Goal: Transaction & Acquisition: Purchase product/service

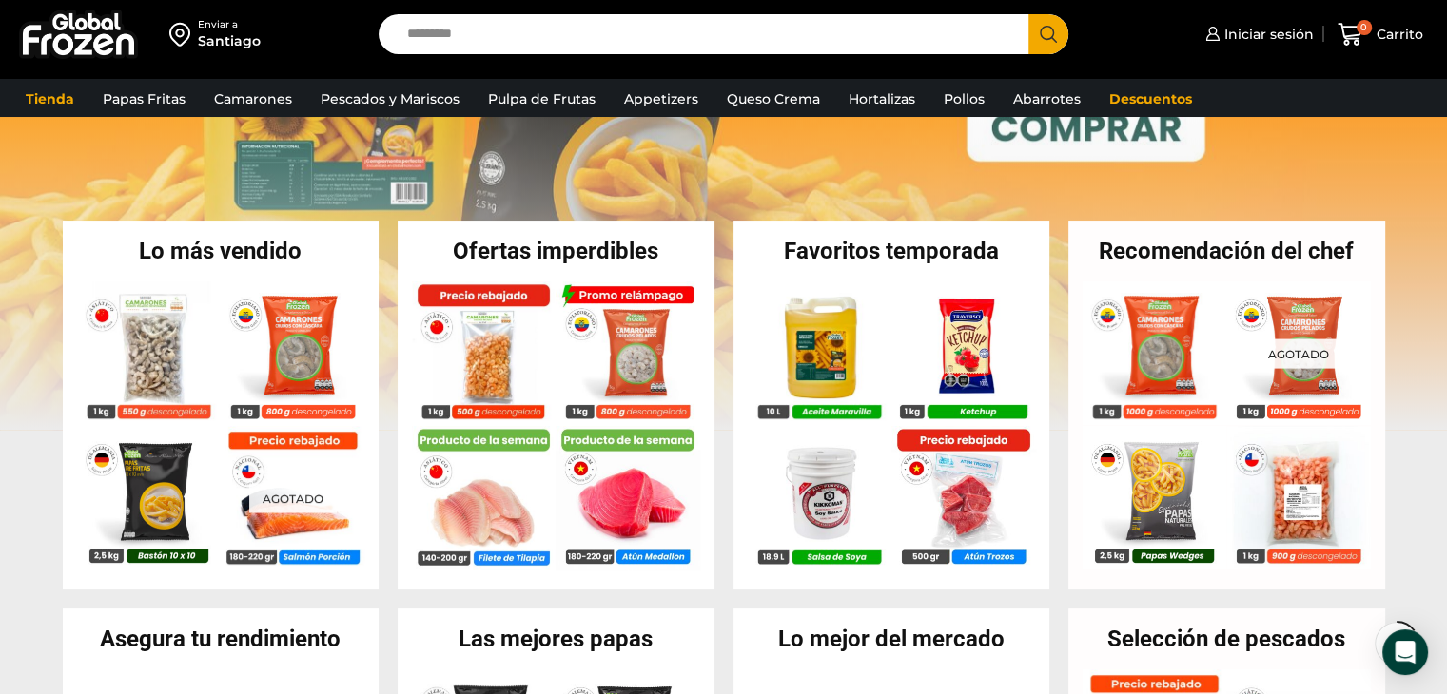
scroll to position [308, 0]
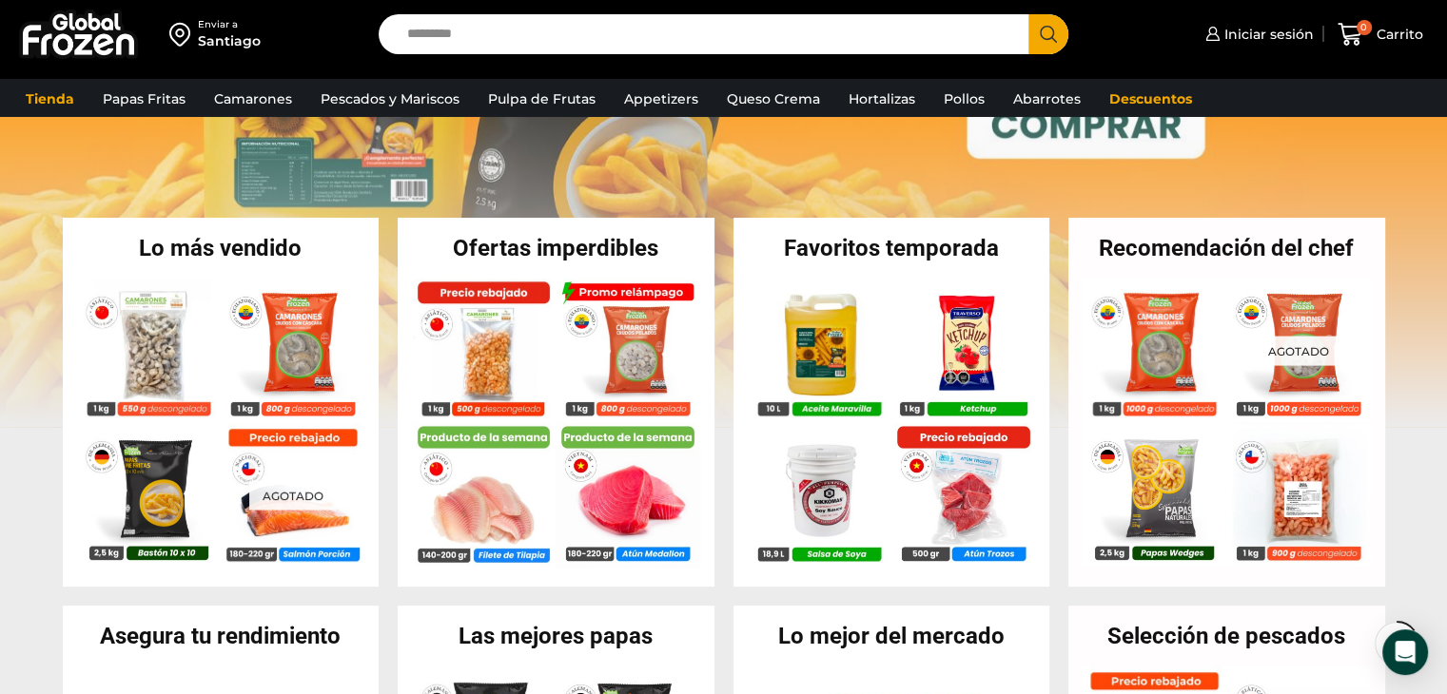
drag, startPoint x: 1457, startPoint y: 136, endPoint x: 1441, endPoint y: 213, distance: 78.7
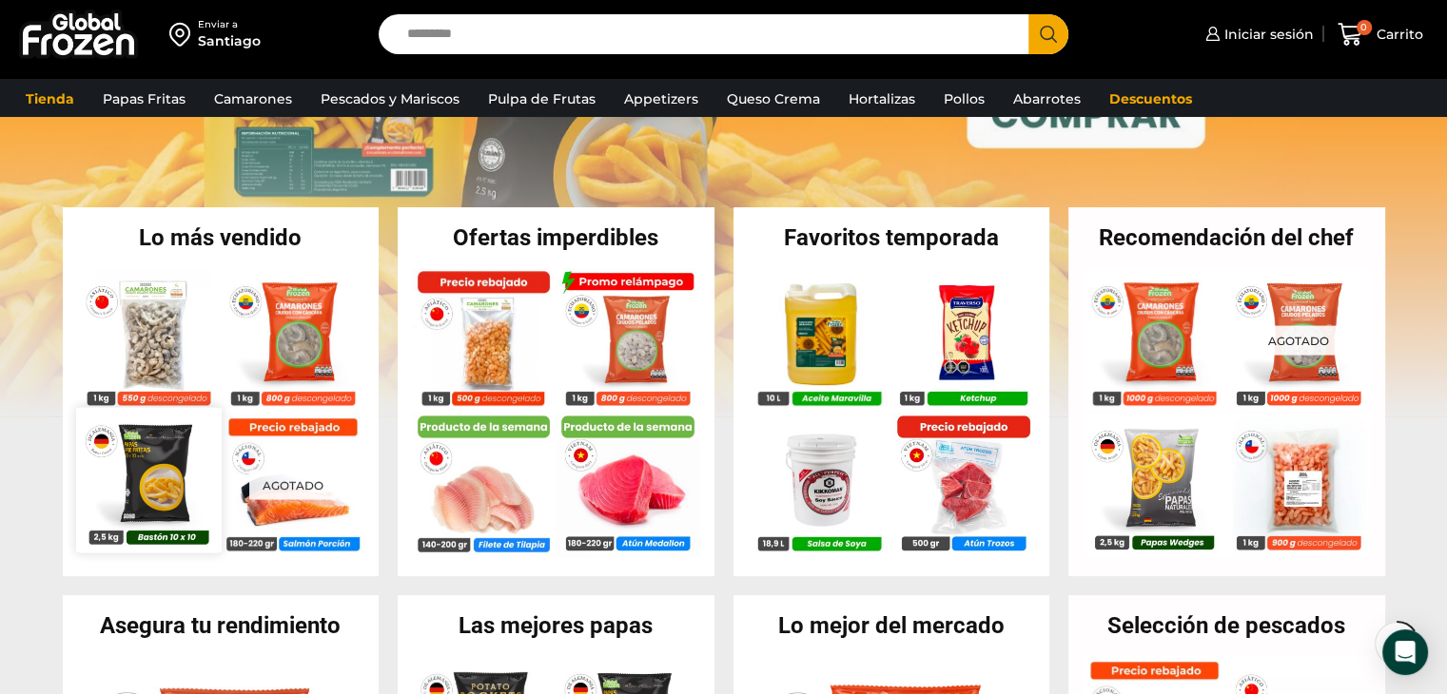
click at [144, 473] on img at bounding box center [148, 479] width 145 height 145
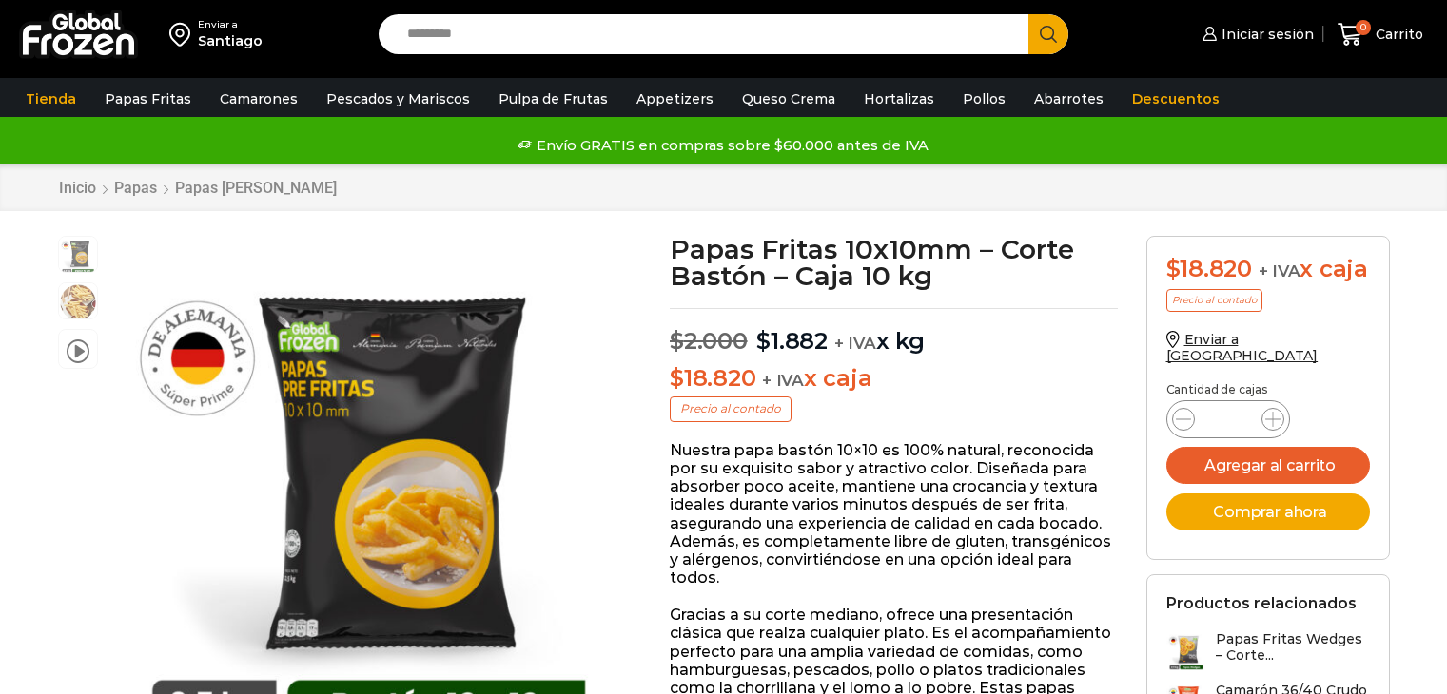
click at [857, 368] on p "$ 18.820 + IVA x caja" at bounding box center [894, 379] width 448 height 28
drag, startPoint x: 0, startPoint y: 0, endPoint x: 845, endPoint y: 344, distance: 912.0
click at [845, 344] on span "+ IVA" at bounding box center [855, 343] width 42 height 19
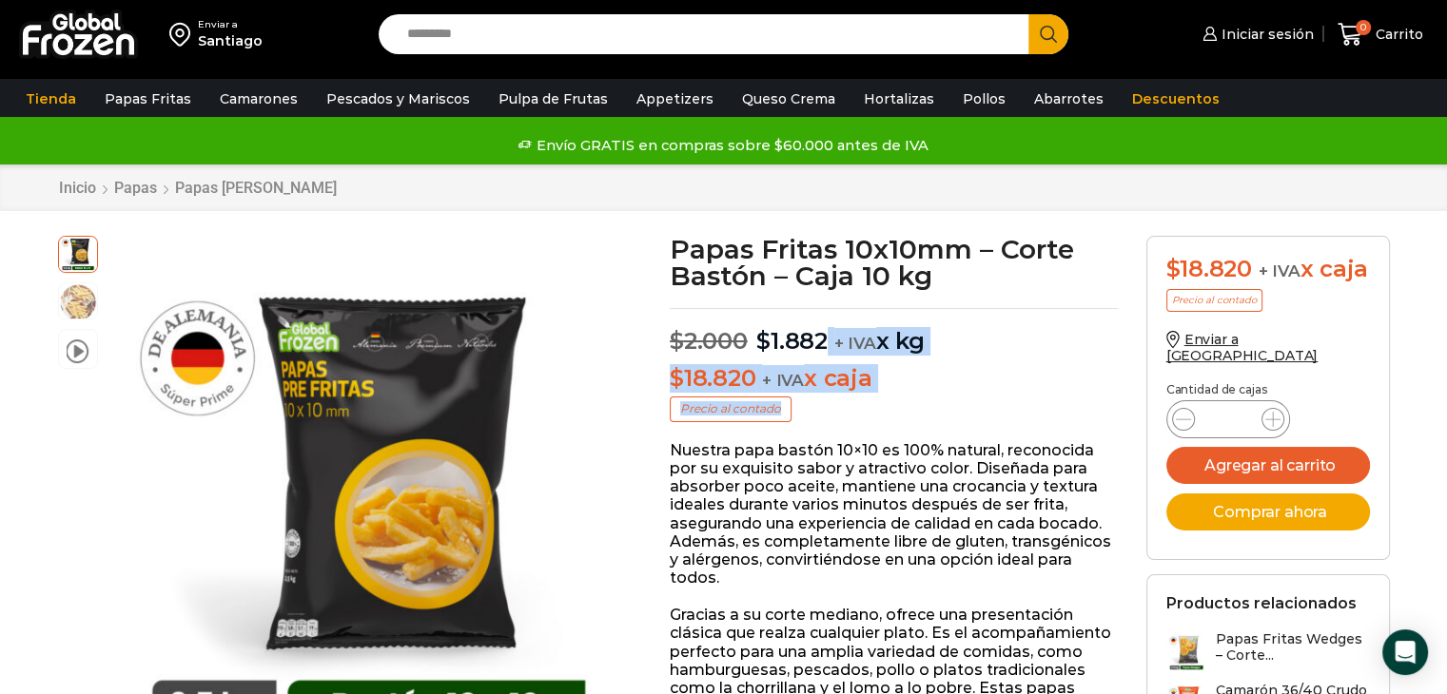
drag, startPoint x: 845, startPoint y: 344, endPoint x: 864, endPoint y: 418, distance: 75.7
drag, startPoint x: 866, startPoint y: 384, endPoint x: 772, endPoint y: 330, distance: 108.6
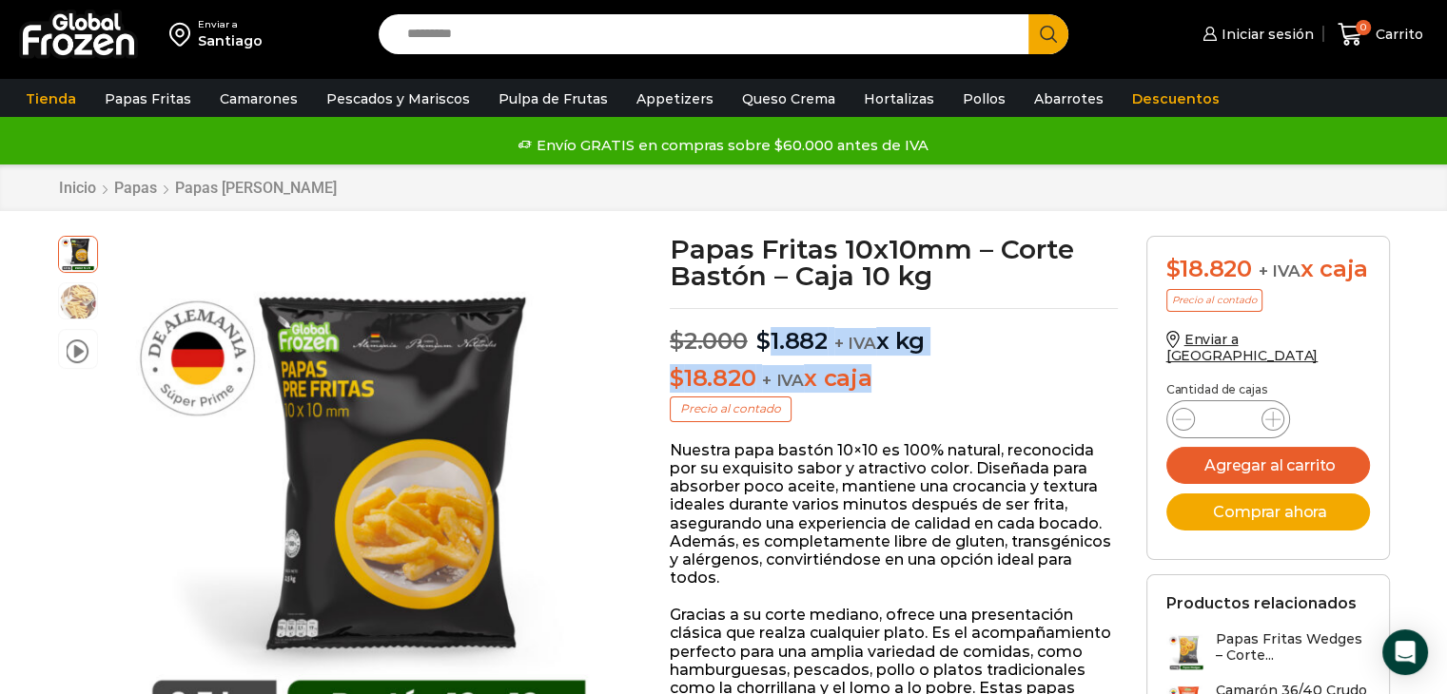
click at [772, 330] on bdi "$ 1.882" at bounding box center [791, 341] width 71 height 28
drag, startPoint x: 772, startPoint y: 330, endPoint x: 841, endPoint y: 351, distance: 71.6
click at [841, 351] on p "$ 2.000 Original price was: $2.000. $ 1.882 Current price is: $1.882. + IVA x kg" at bounding box center [894, 332] width 448 height 48
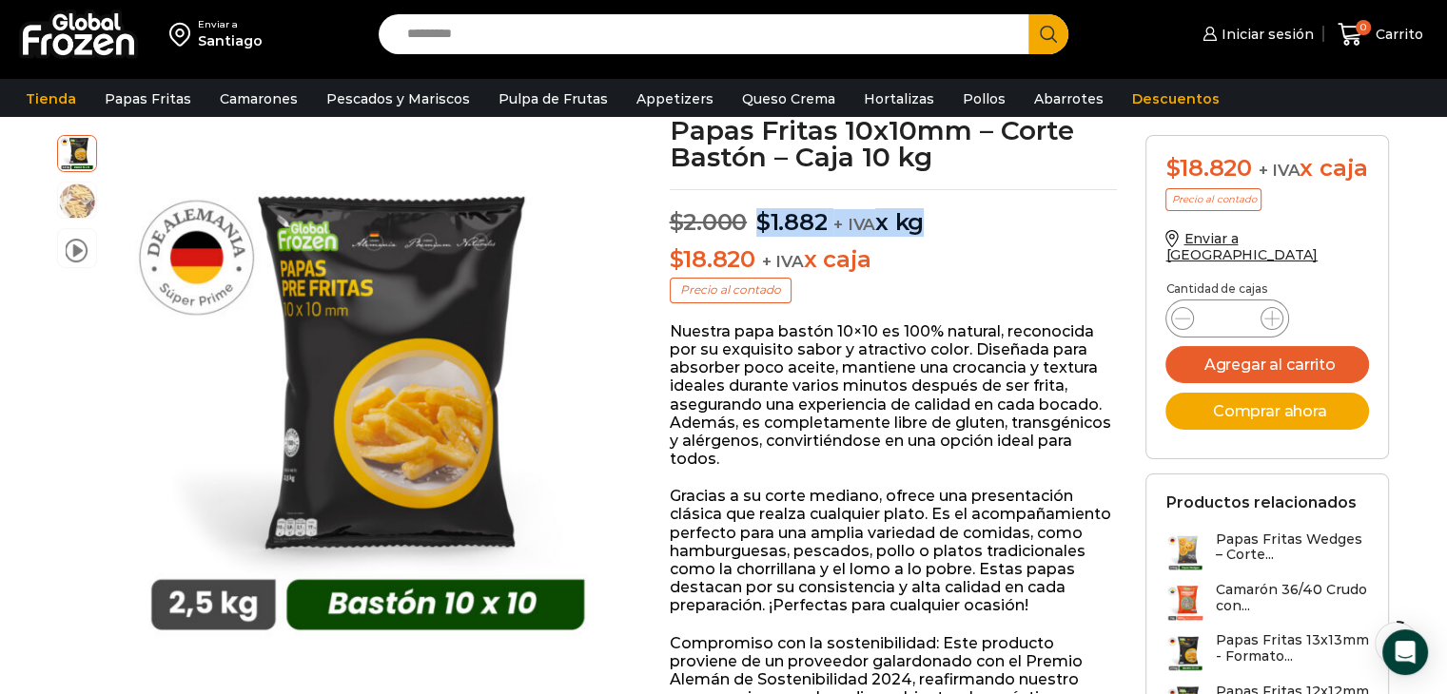
scroll to position [133, 0]
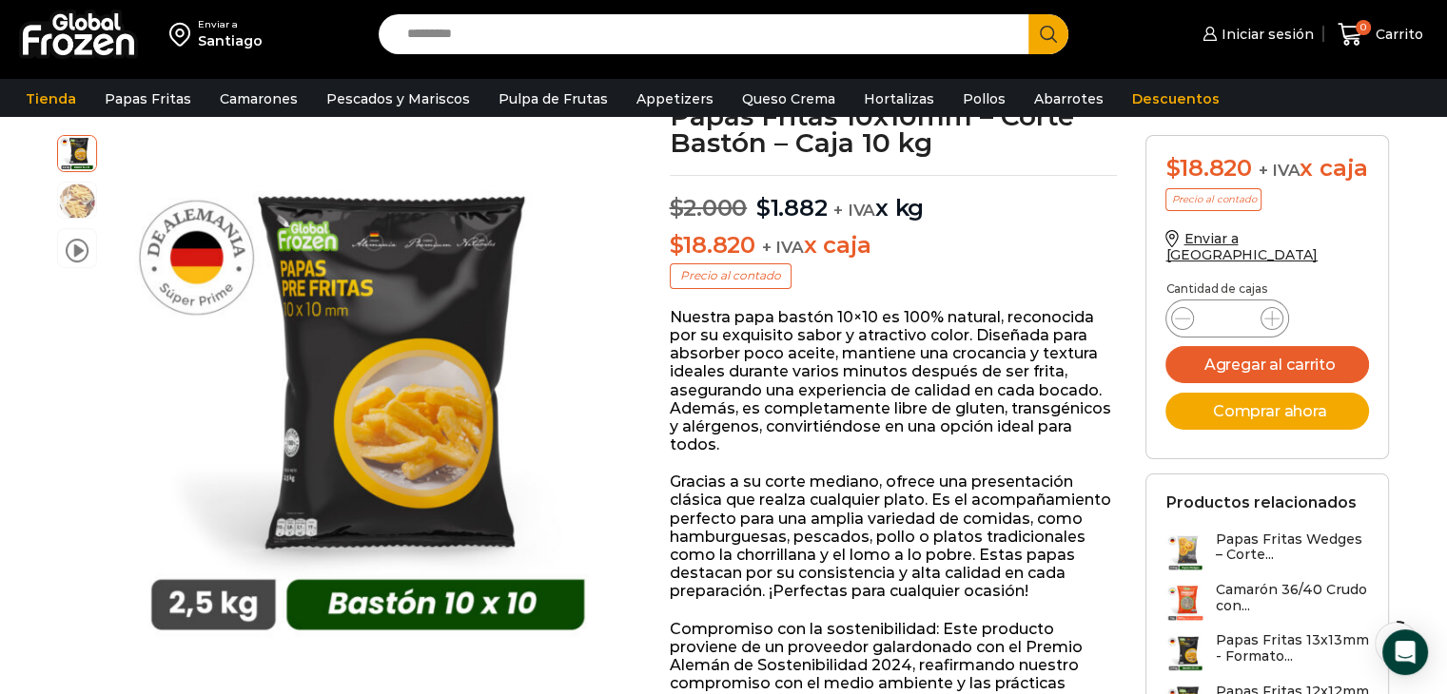
click at [1239, 332] on input "*" at bounding box center [1227, 318] width 36 height 27
type input "**"
click at [1165, 346] on button "Agregar al carrito" at bounding box center [1267, 364] width 204 height 37
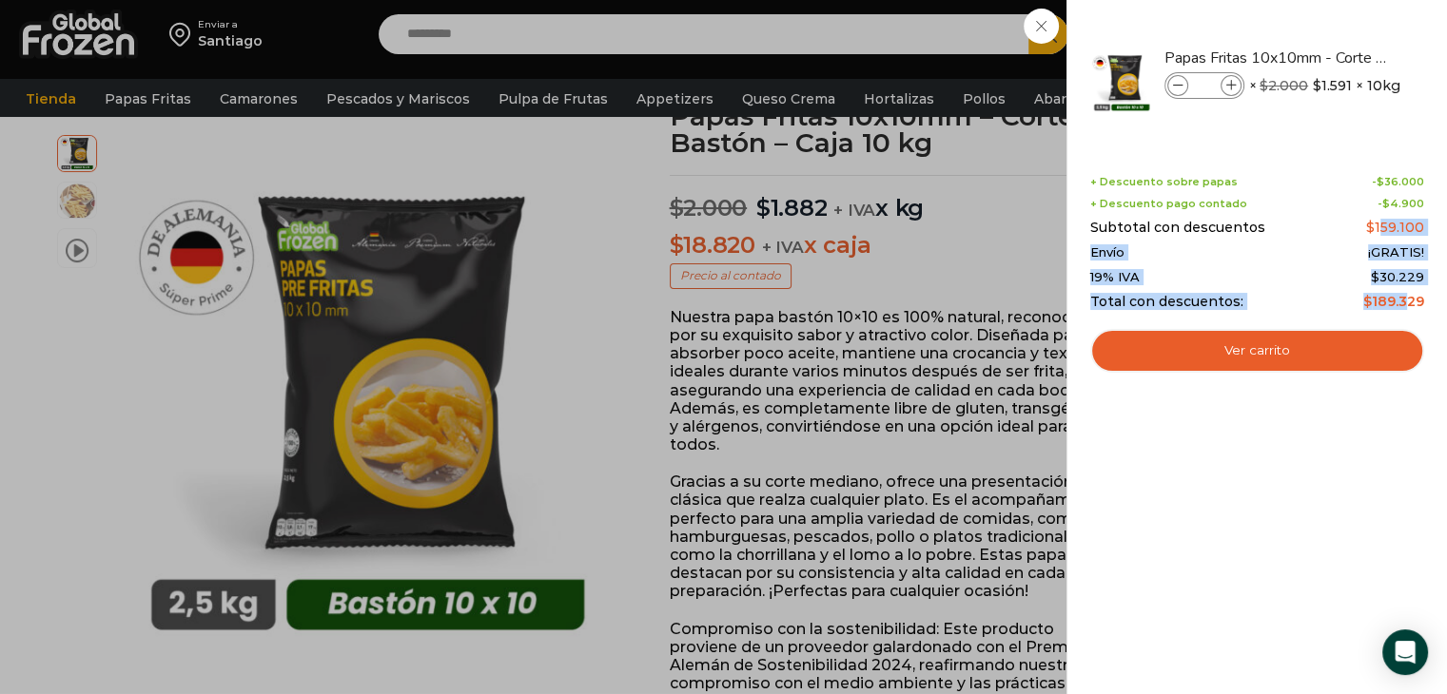
drag, startPoint x: 1385, startPoint y: 222, endPoint x: 1405, endPoint y: 298, distance: 78.7
click at [1405, 298] on div "+ Descuento sobre papas - $ 36.000 + Descuento pago contado - $ 4.900 Subtotal …" at bounding box center [1257, 243] width 334 height 134
click at [1405, 298] on bdi "$ 189.329" at bounding box center [1393, 301] width 61 height 17
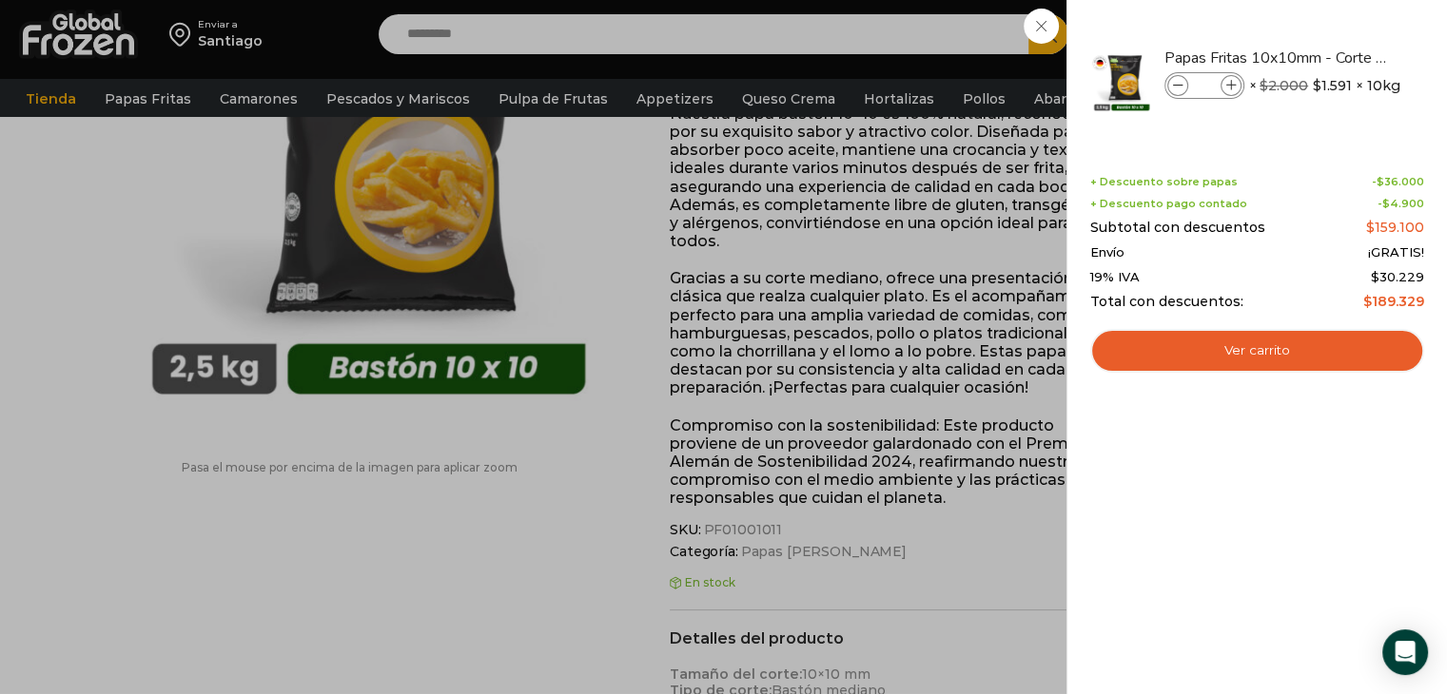
scroll to position [0, 0]
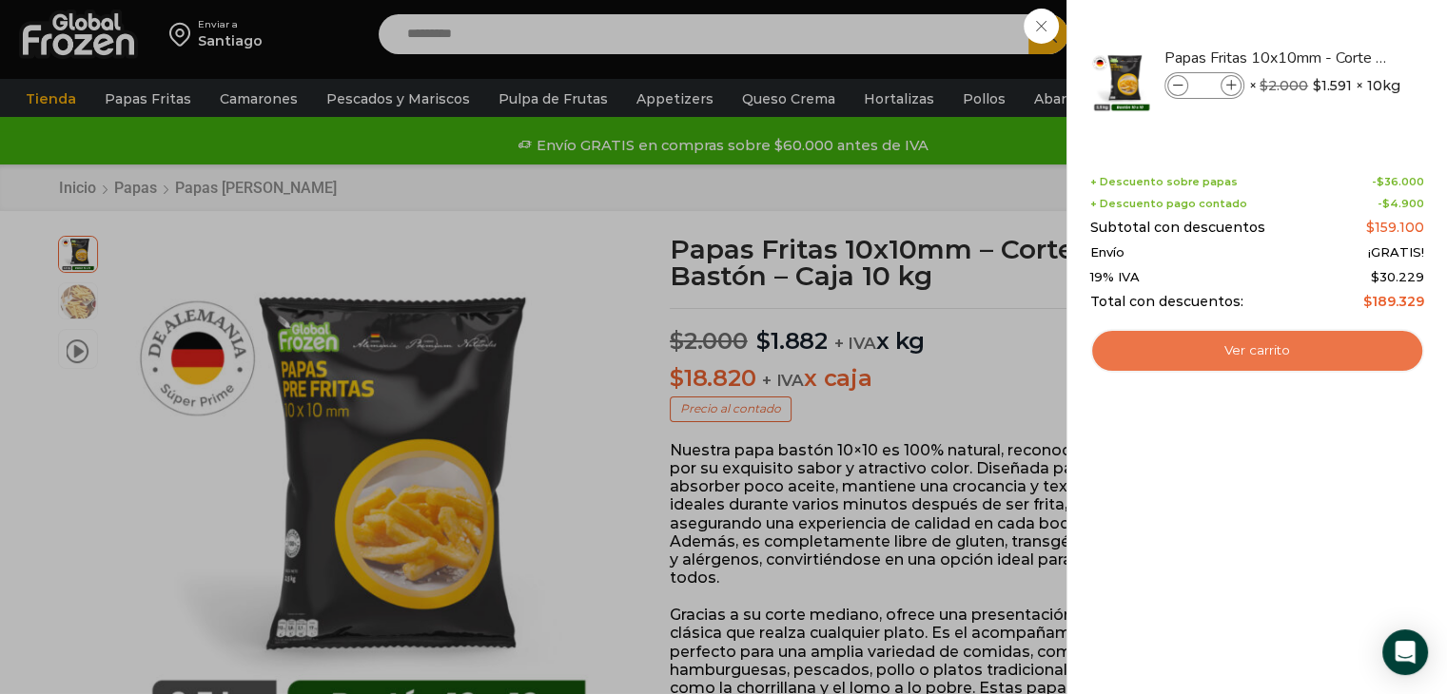
click at [1248, 339] on link "Ver carrito" at bounding box center [1257, 351] width 334 height 44
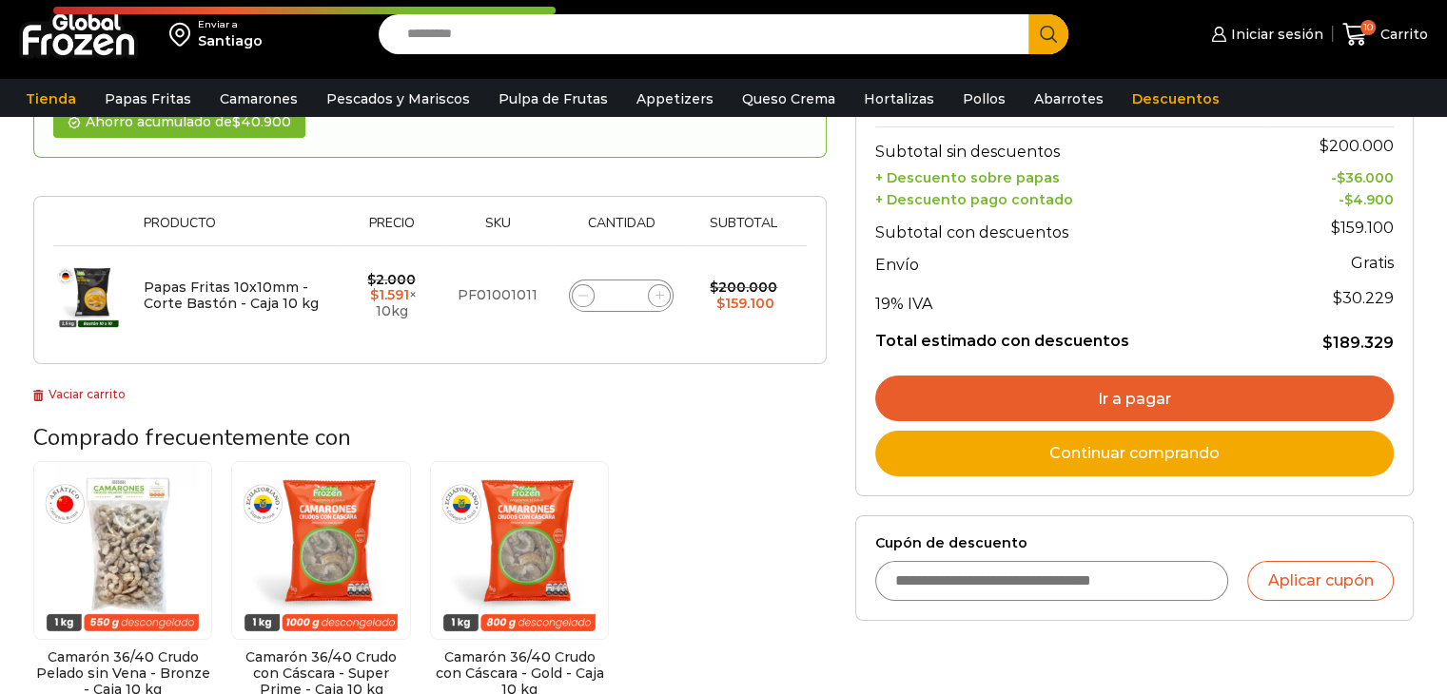
scroll to position [243, 0]
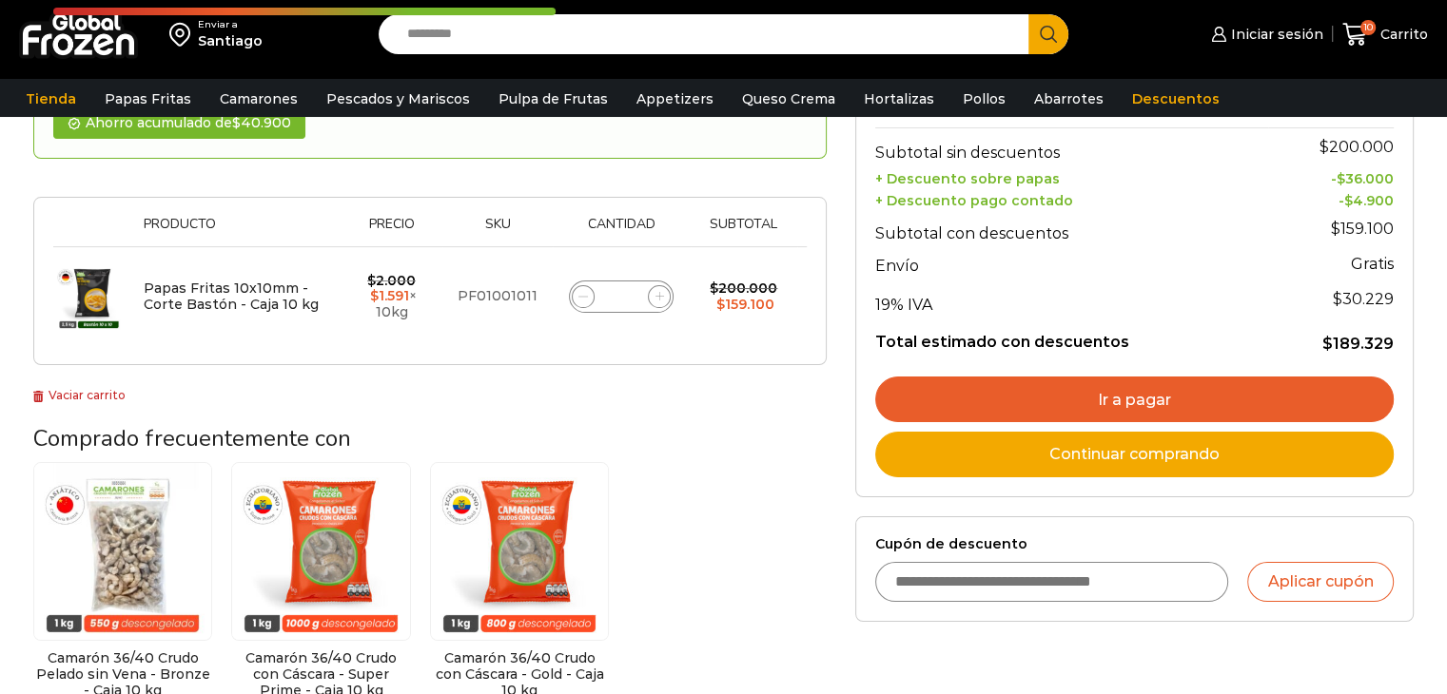
click at [1020, 565] on input "Cupón de descuento" at bounding box center [1052, 582] width 354 height 40
type input "******"
click at [1247, 562] on button "Aplicar cupón" at bounding box center [1320, 582] width 146 height 40
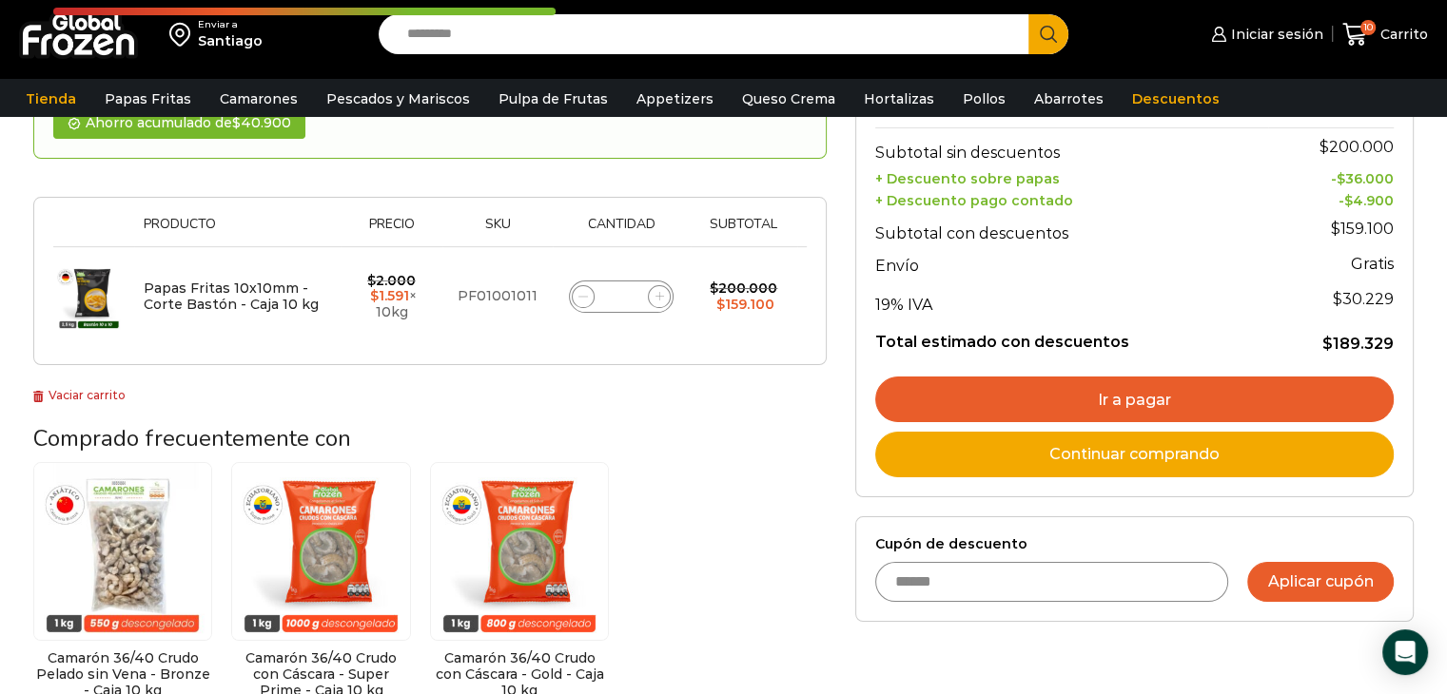
click at [1313, 573] on button "Aplicar cupón" at bounding box center [1320, 582] width 146 height 40
click at [1335, 583] on button "Aplicar cupón" at bounding box center [1320, 582] width 146 height 40
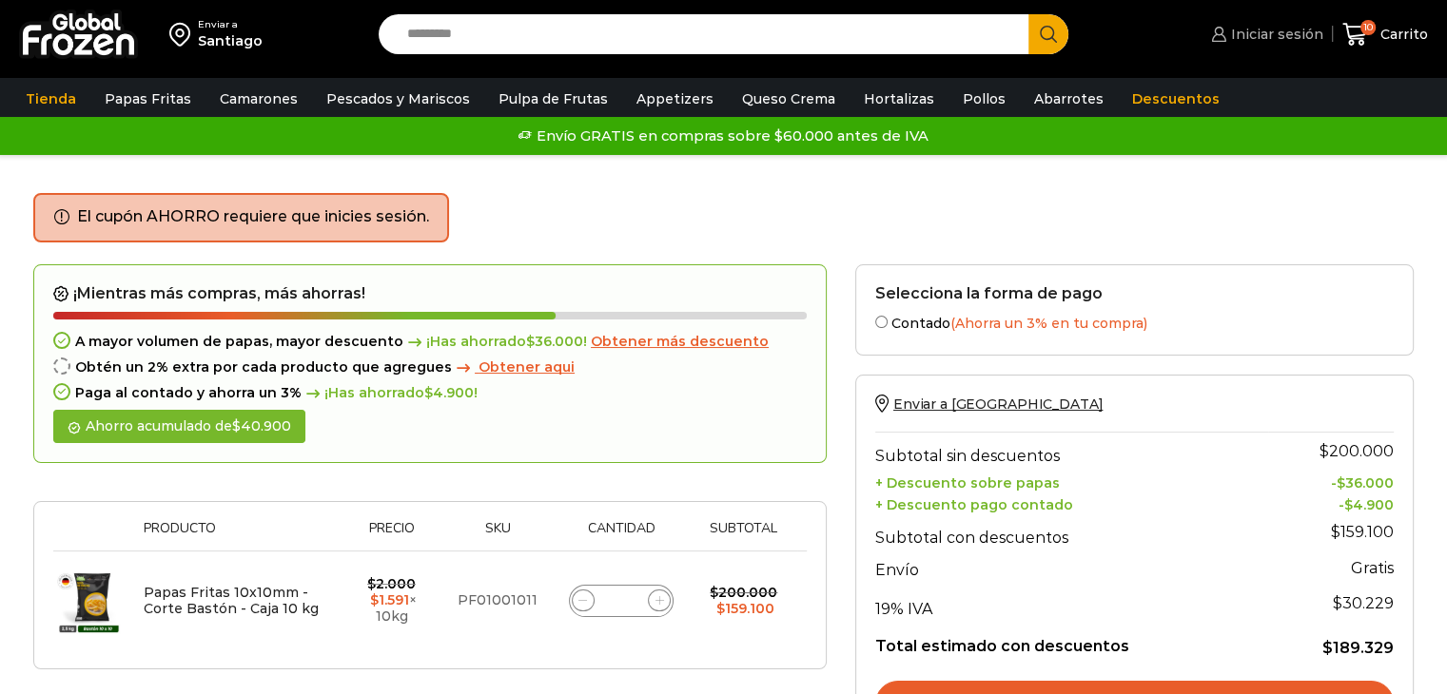
click at [1286, 26] on span "Iniciar sesión" at bounding box center [1274, 34] width 97 height 19
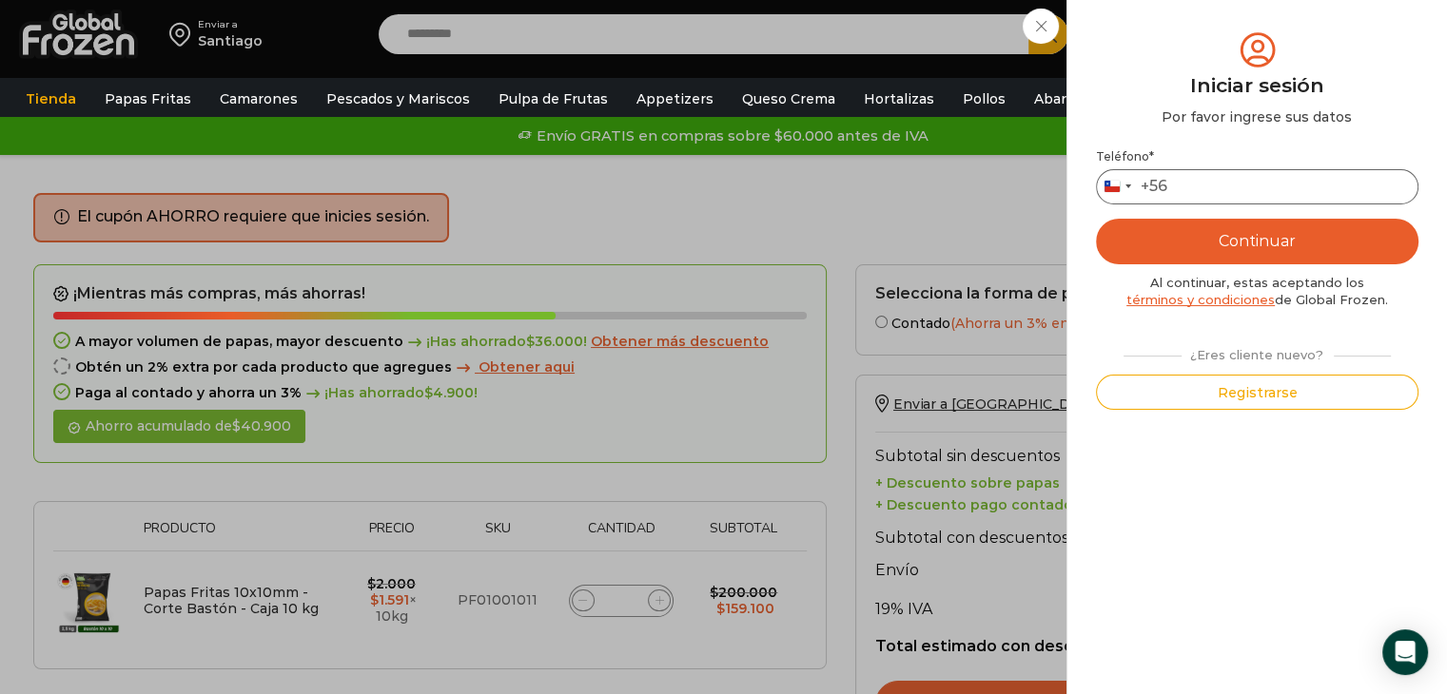
click at [1234, 194] on input "Teléfono *" at bounding box center [1257, 186] width 322 height 35
type input "*********"
click at [1096, 219] on button "Continuar" at bounding box center [1257, 242] width 322 height 46
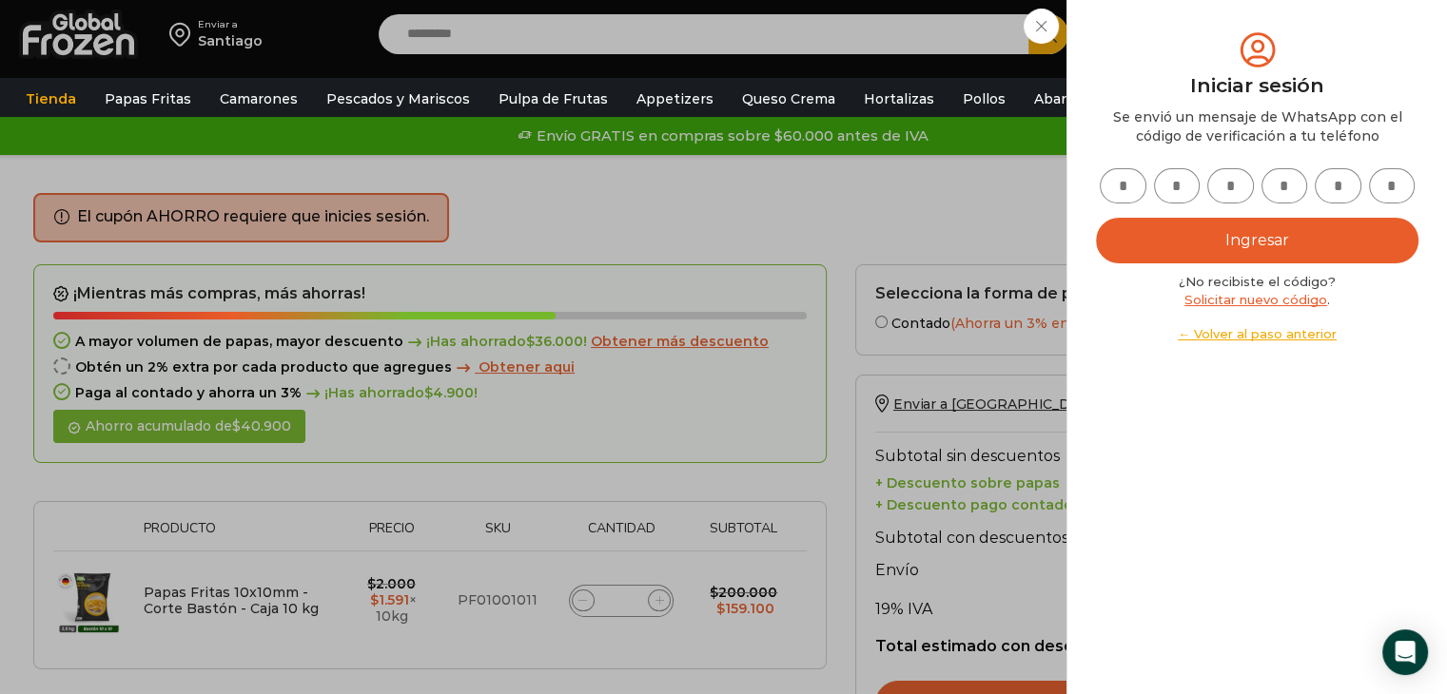
click at [1109, 179] on input "text" at bounding box center [1122, 185] width 47 height 35
type input "*"
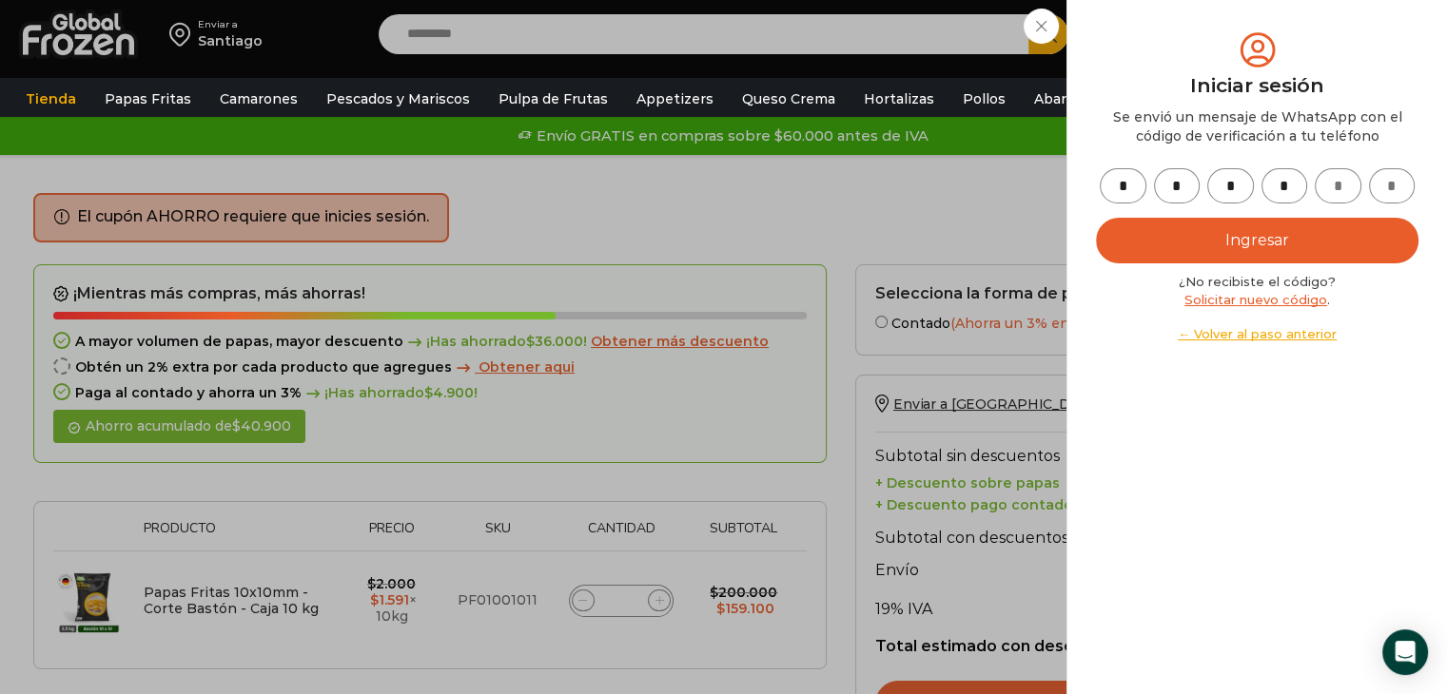
type input "*"
click at [1196, 236] on button "Ingresar" at bounding box center [1257, 241] width 322 height 46
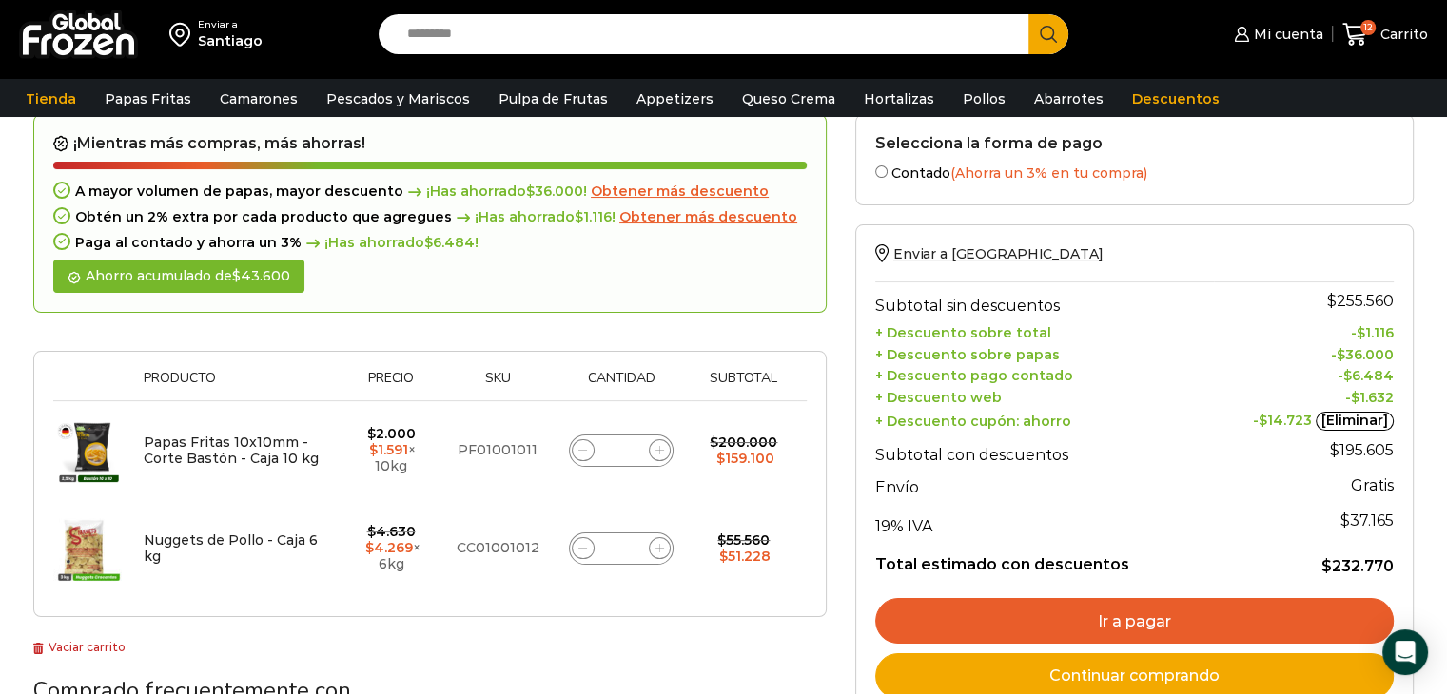
scroll to position [159, 0]
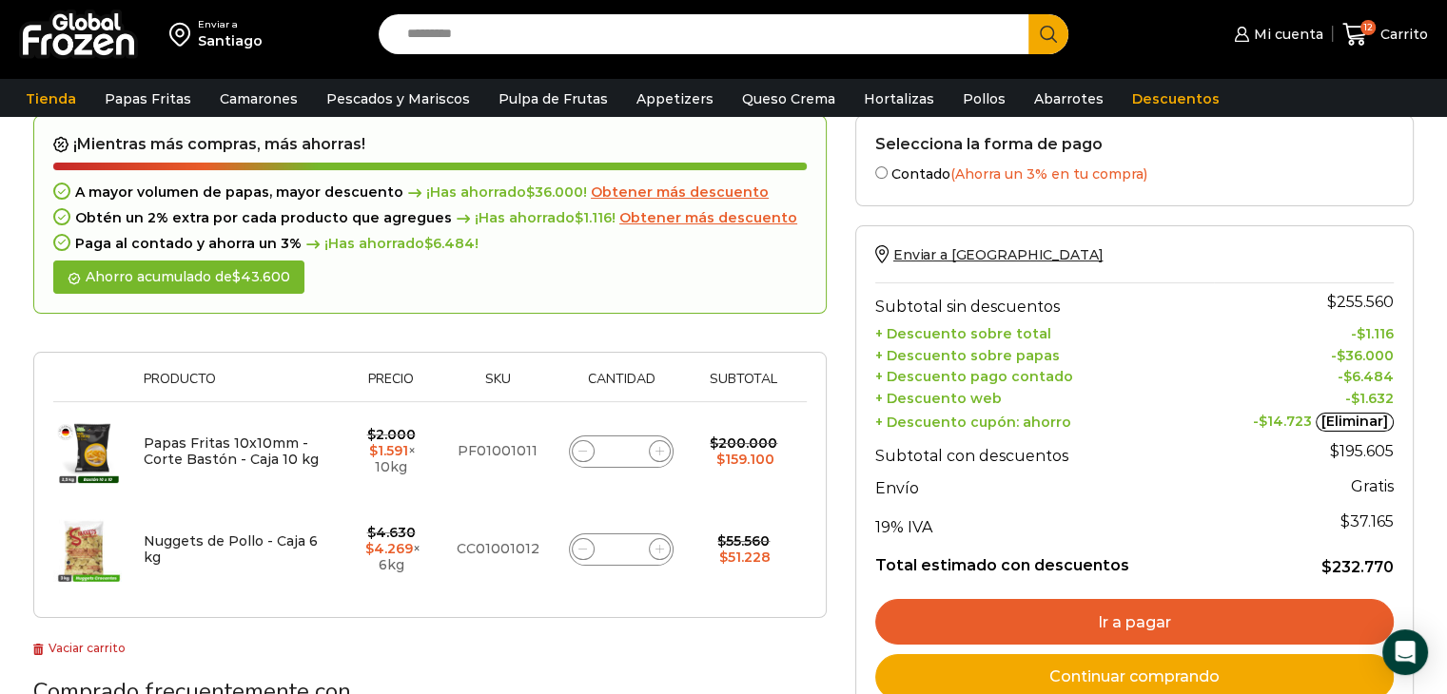
click at [582, 545] on icon at bounding box center [582, 549] width 9 height 9
type input "*"
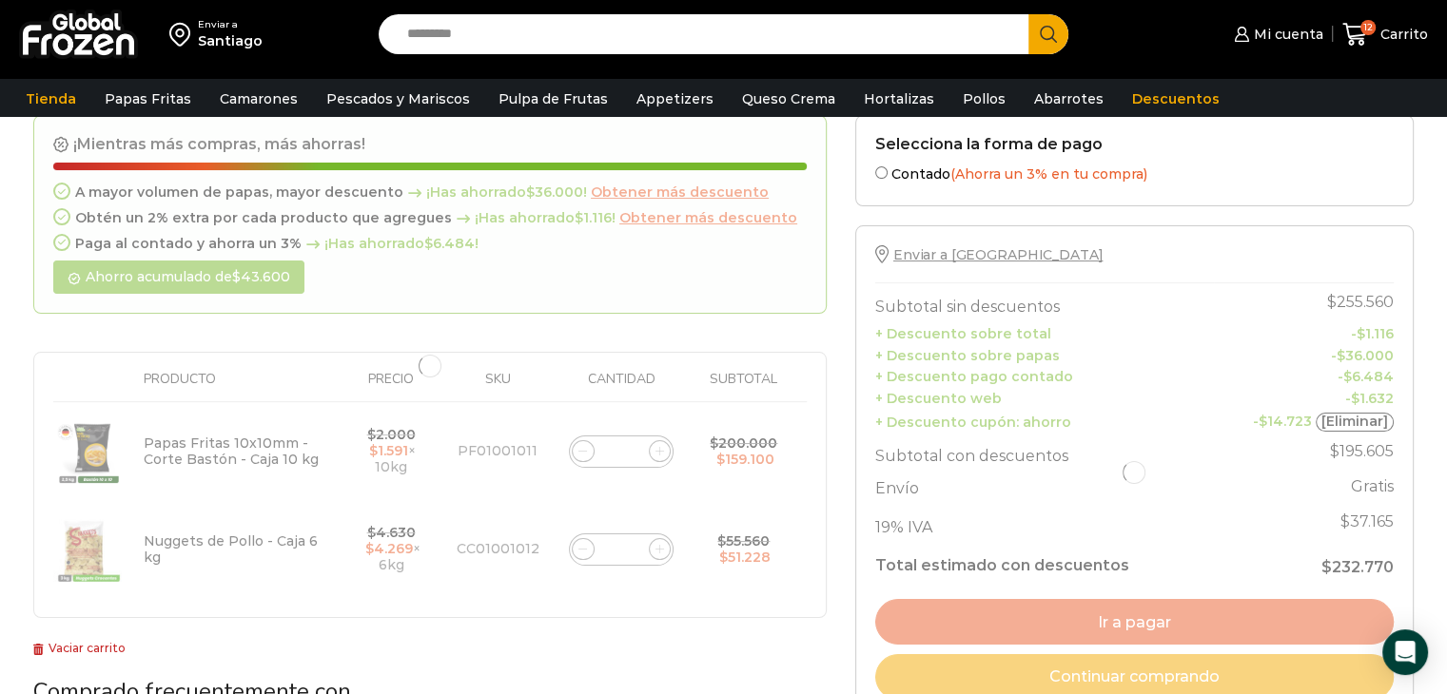
click at [582, 544] on div at bounding box center [429, 367] width 793 height 504
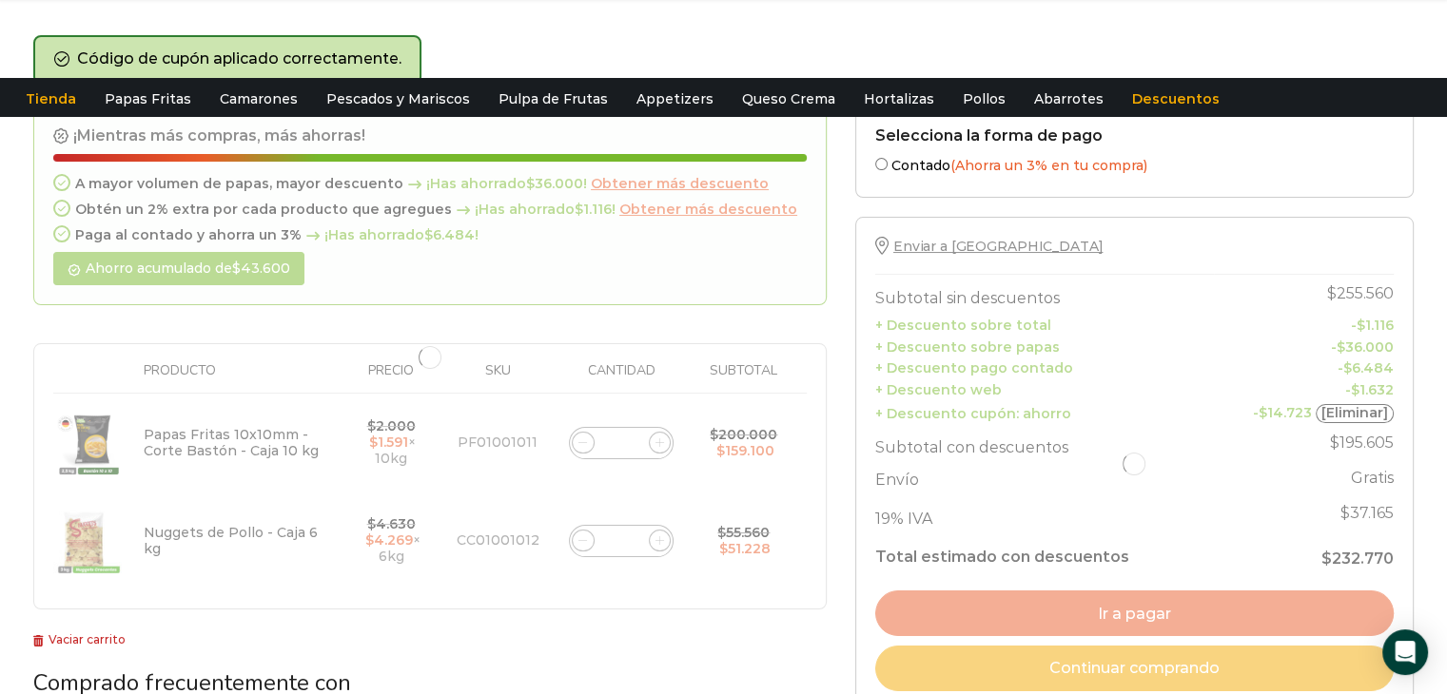
scroll to position [0, 0]
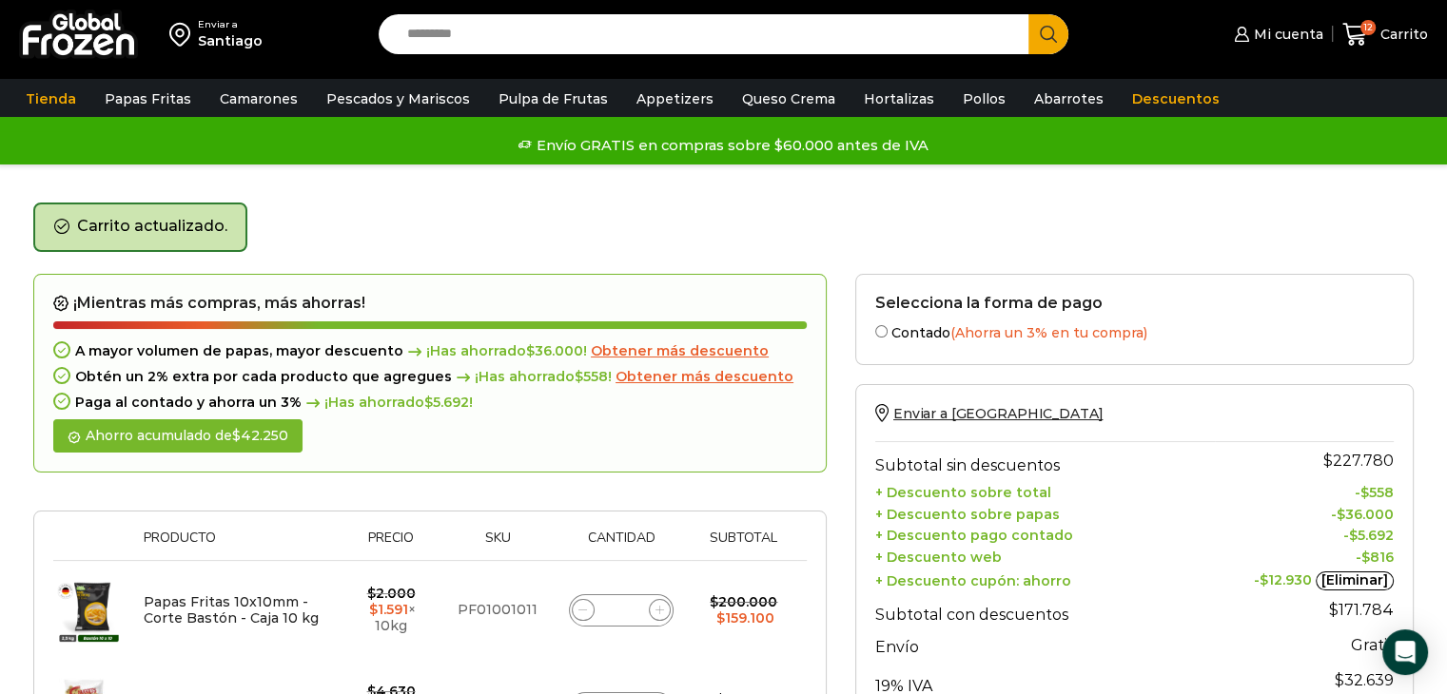
click at [1100, 441] on th "Subtotal sin descuentos" at bounding box center [1045, 460] width 340 height 38
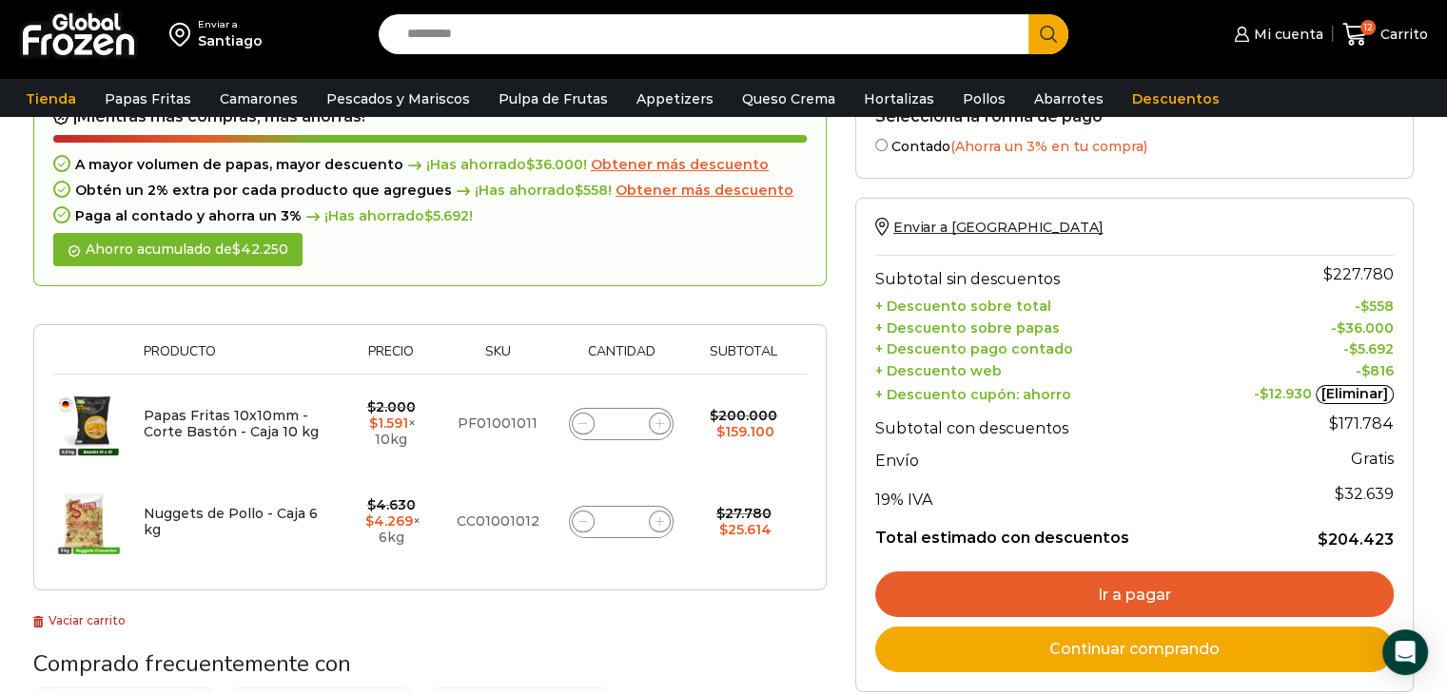
scroll to position [185, 0]
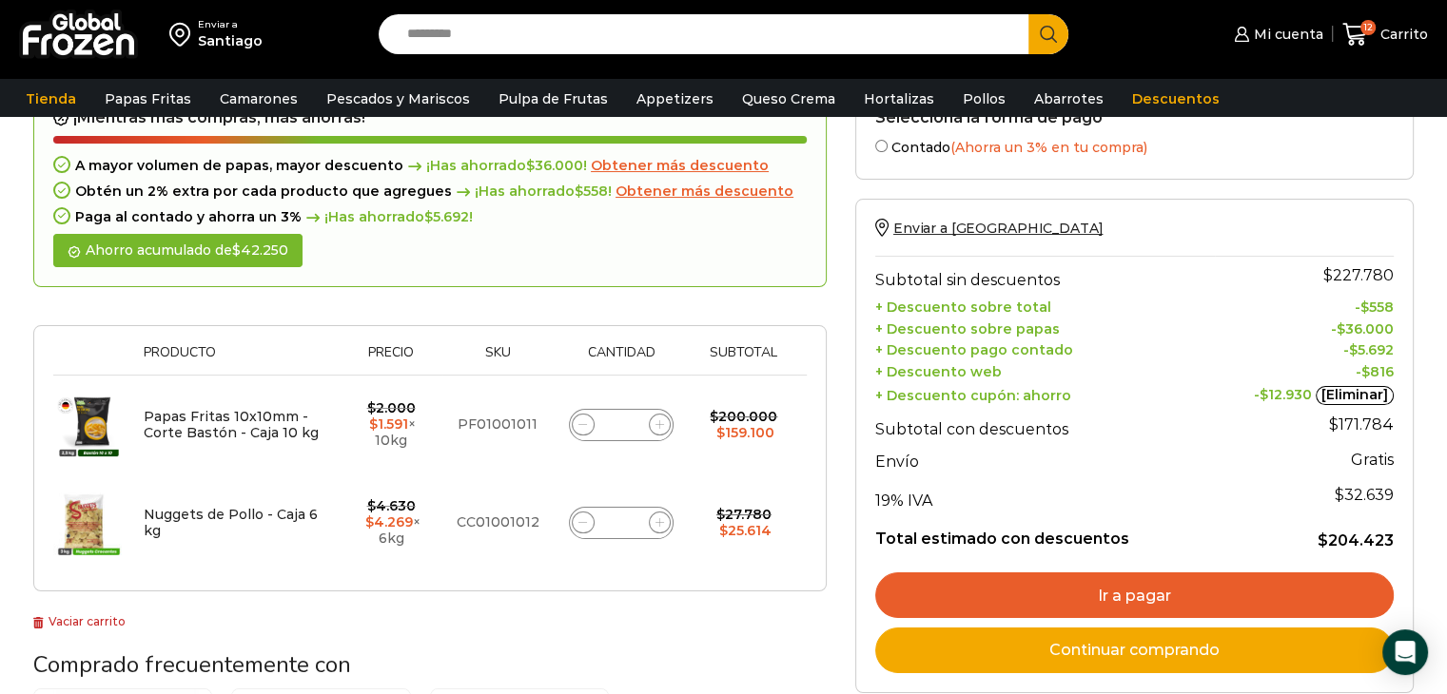
click at [586, 523] on icon at bounding box center [582, 522] width 9 height 9
type input "*"
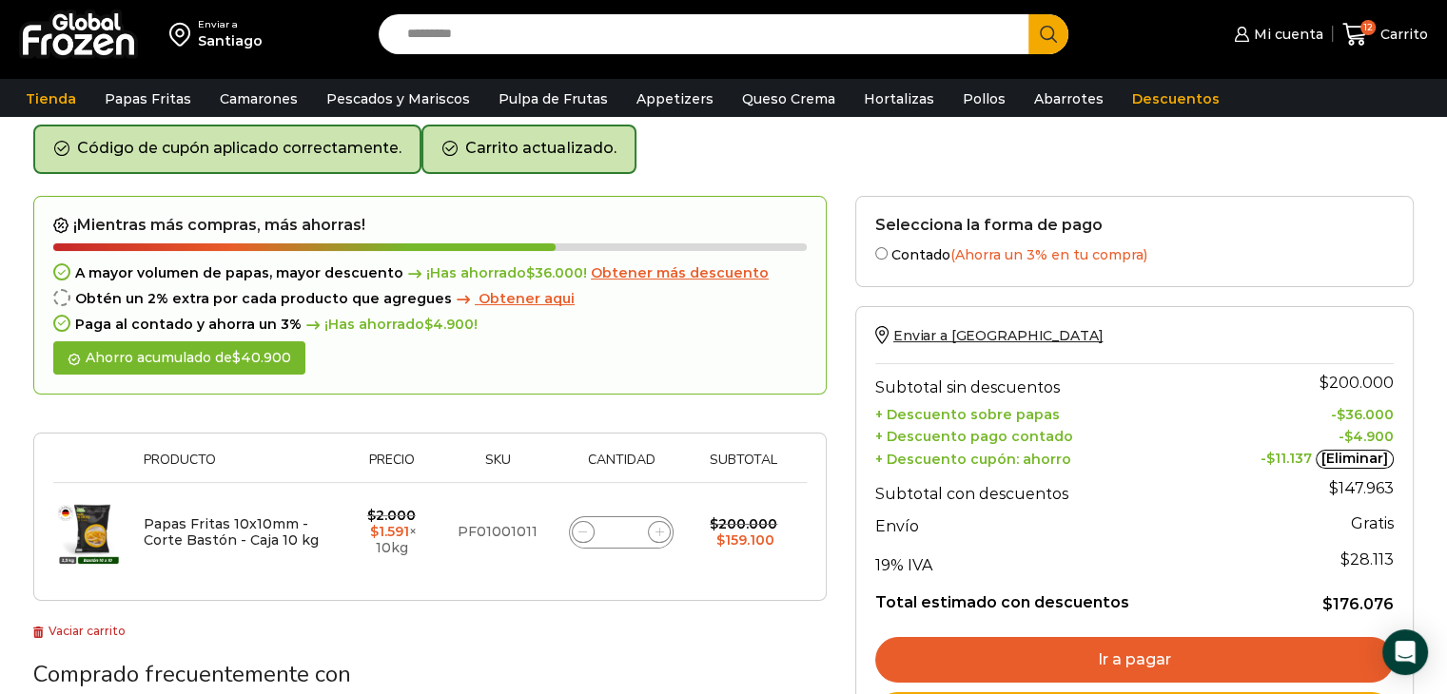
scroll to position [76, 0]
